Goal: Find contact information: Find contact information

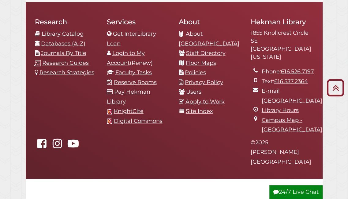
scroll to position [582, 0]
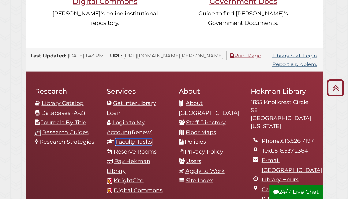
click at [130, 138] on link "Faculty Tasks" at bounding box center [134, 141] width 36 height 7
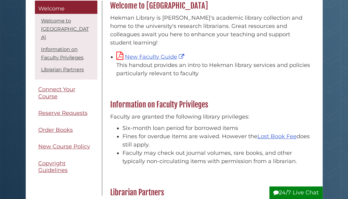
scroll to position [92, 0]
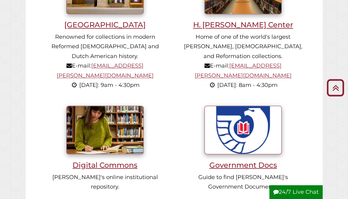
scroll to position [532, 0]
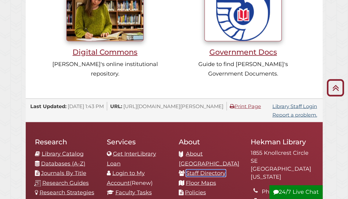
click at [203, 169] on link "Staff Directory" at bounding box center [206, 172] width 40 height 7
